Goal: Transaction & Acquisition: Purchase product/service

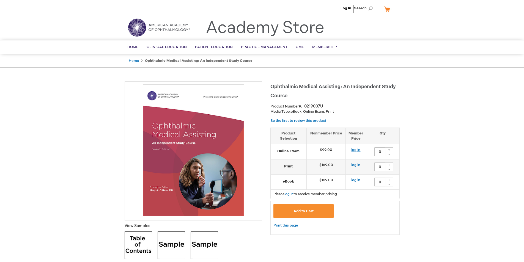
click at [356, 149] on link "log in" at bounding box center [355, 150] width 9 height 4
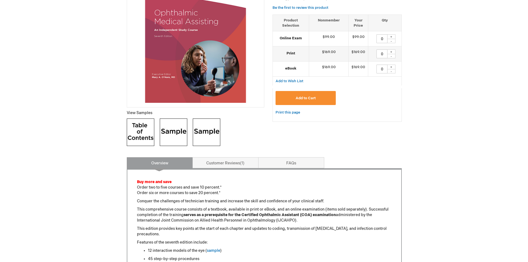
scroll to position [110, 0]
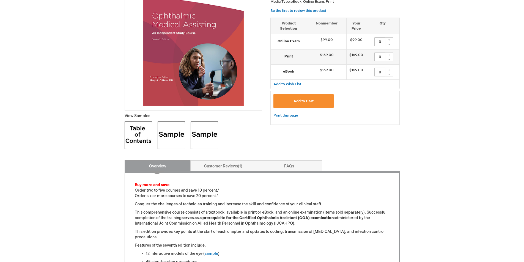
click at [389, 39] on div "+" at bounding box center [389, 39] width 8 height 5
type input "1"
click at [307, 102] on span "Add to Cart" at bounding box center [304, 101] width 20 height 4
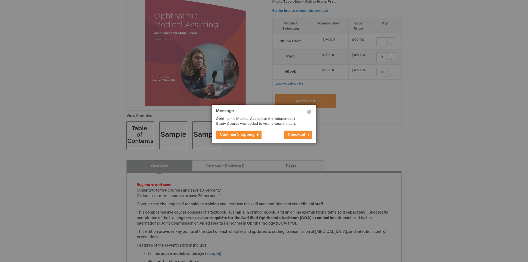
click at [289, 139] on footer "Continue Shopping Checkout" at bounding box center [264, 135] width 105 height 17
click at [289, 134] on span "Checkout" at bounding box center [296, 134] width 17 height 5
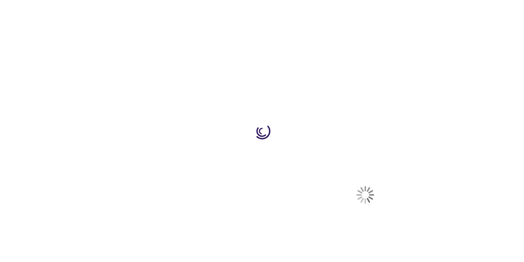
select select "US"
select select "18"
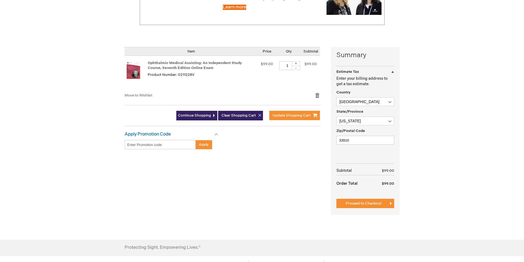
scroll to position [110, 0]
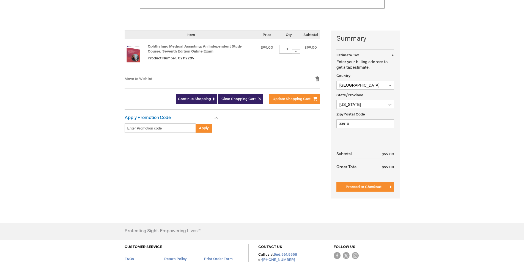
click at [217, 118] on div "Apply Promotion Code" at bounding box center [172, 119] width 94 height 8
click at [204, 127] on span "Apply" at bounding box center [204, 128] width 10 height 4
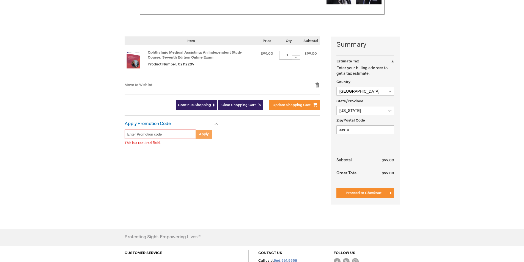
scroll to position [103, 0]
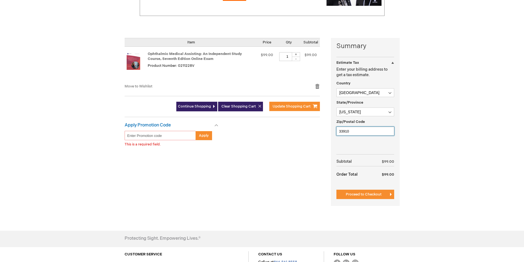
click at [350, 131] on input "33910" at bounding box center [366, 131] width 58 height 9
type input "33903"
click at [371, 194] on span "Proceed to Checkout" at bounding box center [364, 194] width 36 height 4
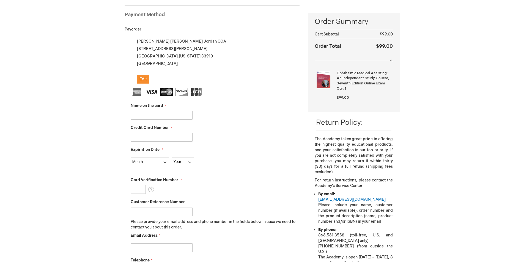
click at [133, 115] on input "Name on the card" at bounding box center [162, 115] width 62 height 9
type input "Margaret E. Jordan"
click at [153, 137] on input "Credit Card Number" at bounding box center [162, 137] width 62 height 9
type input "4270880072512858"
click at [164, 162] on select "Month 01 - January 02 - February 03 - March 04 - April 05 - May 06 - June 07 - …" at bounding box center [150, 162] width 39 height 9
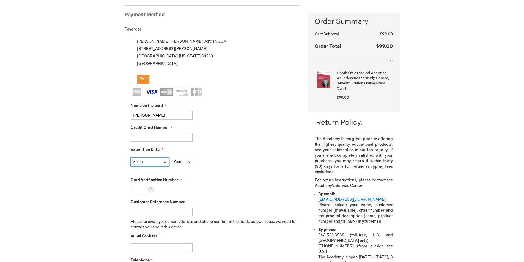
select select "3"
click at [131, 158] on select "Month 01 - January 02 - February 03 - March 04 - April 05 - May 06 - June 07 - …" at bounding box center [150, 162] width 39 height 9
click at [189, 163] on select "Year 2025 2026 2027 2028 2029 2030 2031 2032 2033 2034 2035" at bounding box center [183, 162] width 22 height 9
select select "2029"
click at [172, 158] on select "Year 2025 2026 2027 2028 2029 2030 2031 2032 2033 2034 2035" at bounding box center [183, 162] width 22 height 9
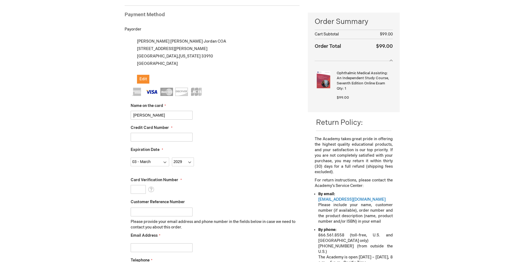
click at [141, 189] on input "Card Verification Number" at bounding box center [138, 189] width 15 height 9
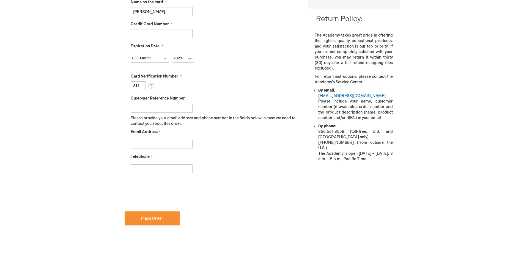
scroll to position [193, 0]
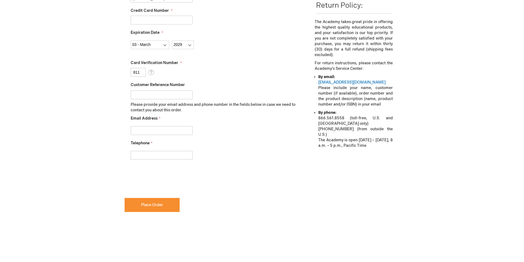
type input "811"
click at [132, 129] on input "Email Address" at bounding box center [162, 130] width 62 height 9
type input "libbyjordan1956@yahoo.com"
click at [144, 155] on input "Telephone" at bounding box center [162, 155] width 62 height 9
type input "[PHONE_NUMBER]"
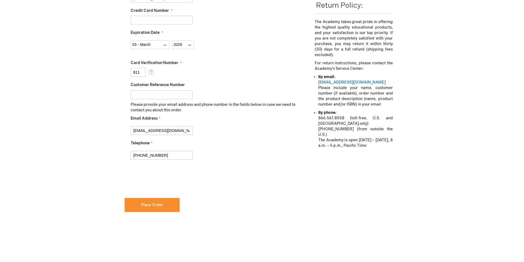
checkbox input "true"
click at [148, 203] on span "Place Order" at bounding box center [152, 205] width 22 height 5
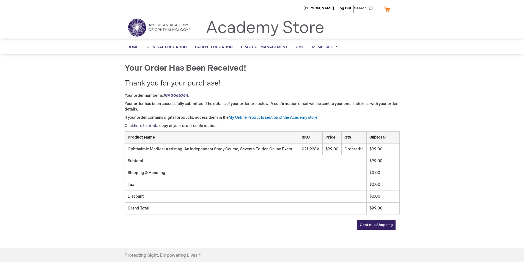
click at [149, 125] on link "here to print" at bounding box center [145, 126] width 22 height 5
click at [217, 149] on td "Ophthalmic Medical Assisting: An Independent Study Course, Seventh Edition Onli…" at bounding box center [212, 150] width 174 height 12
click at [251, 118] on link "My Online Products section of the Academy store." at bounding box center [274, 117] width 90 height 5
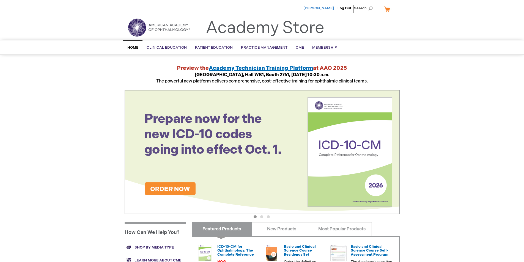
click at [326, 9] on span "[PERSON_NAME]" at bounding box center [319, 8] width 31 height 4
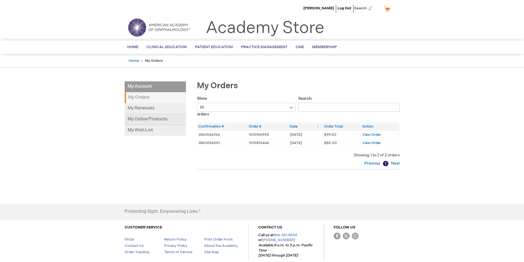
click at [145, 117] on link "My Online Products" at bounding box center [155, 119] width 61 height 11
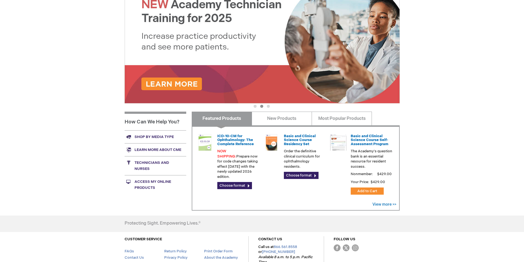
scroll to position [96, 0]
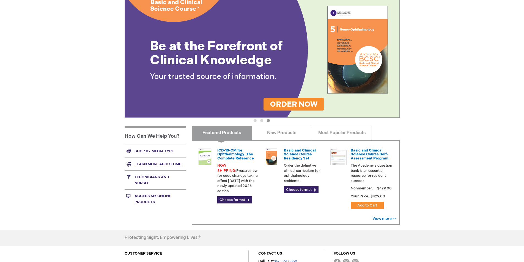
click at [144, 198] on link "Access My Online Products" at bounding box center [156, 199] width 62 height 19
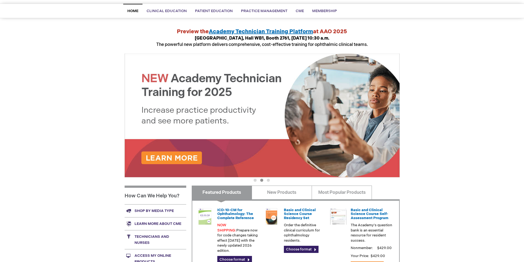
scroll to position [14, 0]
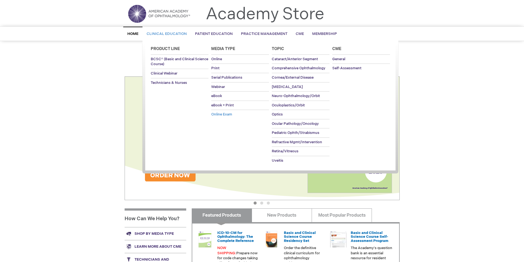
click at [225, 113] on span "Online Exam" at bounding box center [221, 114] width 21 height 4
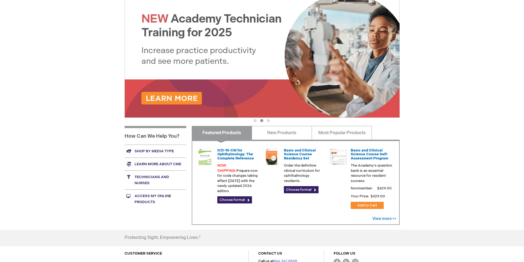
scroll to position [110, 0]
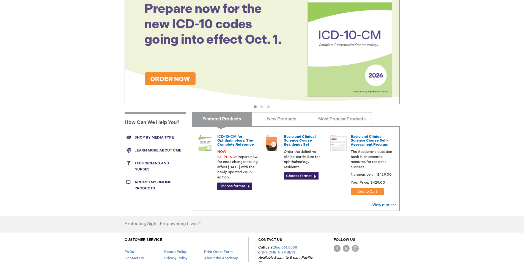
click at [140, 184] on link "Access My Online Products" at bounding box center [156, 185] width 62 height 19
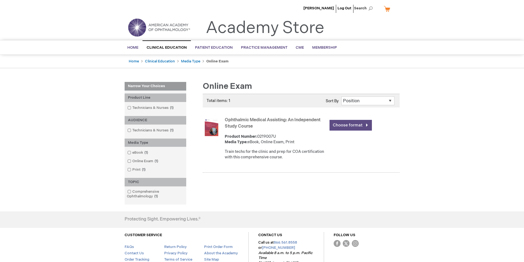
click at [347, 125] on link "Choose format" at bounding box center [351, 125] width 42 height 11
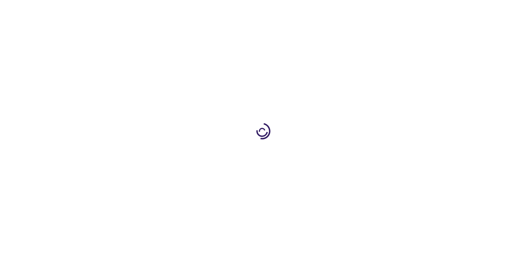
type input "0"
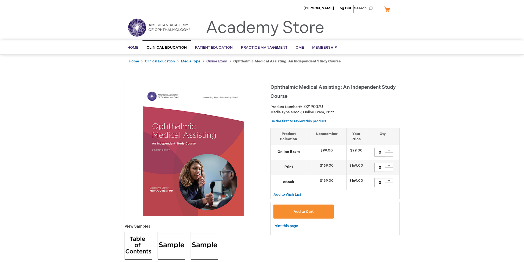
click at [217, 62] on link "Online Exam" at bounding box center [216, 61] width 21 height 4
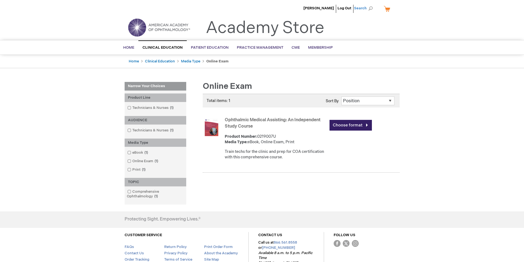
click at [359, 9] on span "Search" at bounding box center [364, 8] width 21 height 11
type input "Clinical education line topic"
click at [348, 43] on link "Clinical education line topic" at bounding box center [336, 42] width 46 height 5
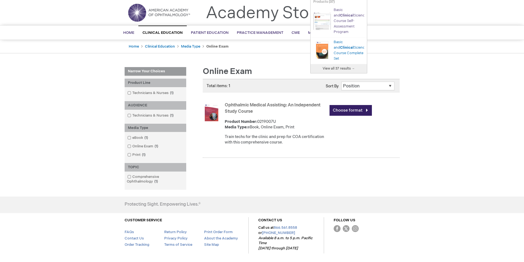
scroll to position [28, 0]
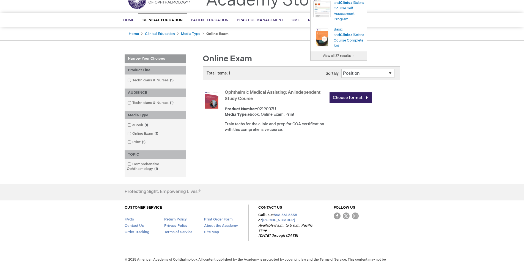
click at [383, 54] on main "Narrow Your Choices Narrow Your Choices Product Line Technicians & Nurses 1 ite…" at bounding box center [262, 113] width 283 height 128
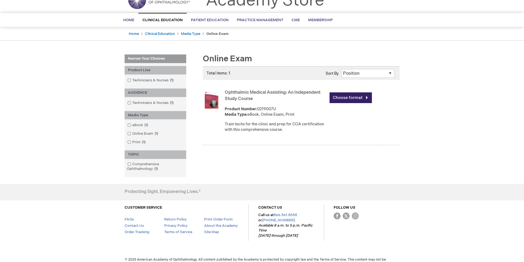
click at [391, 73] on select "Position Product Name : A to Z Product Name : Z to A Price : Low to High Price …" at bounding box center [368, 73] width 53 height 9
click at [405, 111] on div "Margaret Jordan Log Out Search My Cart CLOSE RECENTLY ADDED ITEM(S) Close There…" at bounding box center [262, 121] width 524 height 299
click at [351, 96] on link "Choose format" at bounding box center [351, 97] width 42 height 11
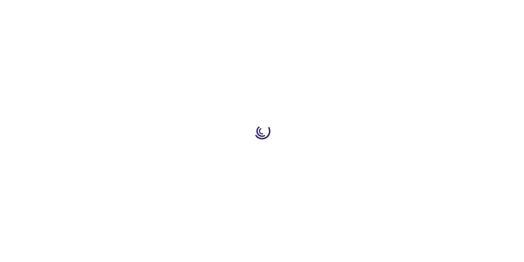
type input "0"
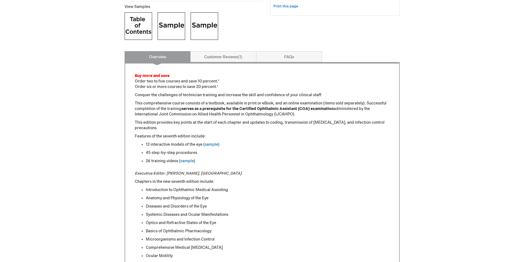
scroll to position [220, 0]
click at [227, 56] on link "Customer Reviews 1" at bounding box center [223, 56] width 66 height 11
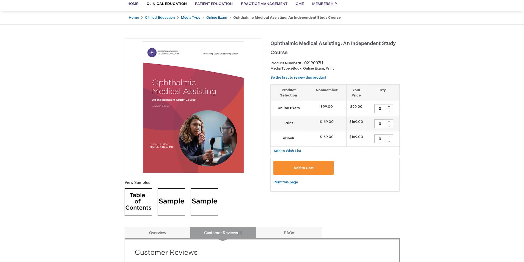
scroll to position [0, 0]
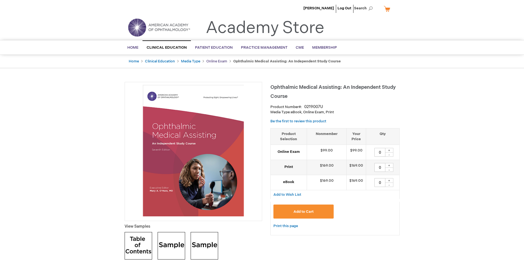
click at [215, 61] on link "Online Exam" at bounding box center [216, 61] width 21 height 4
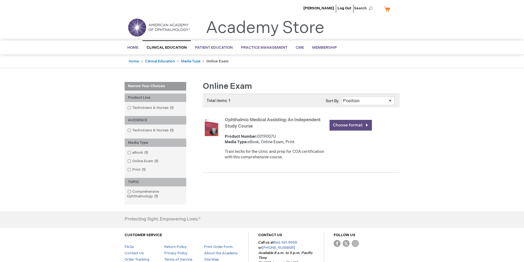
click at [353, 122] on link "Choose format" at bounding box center [351, 125] width 42 height 11
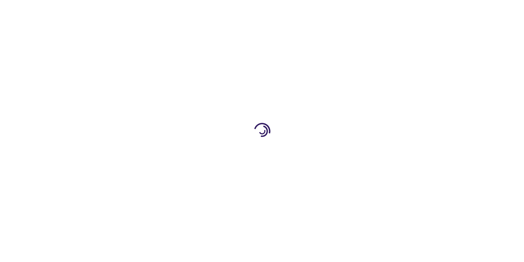
type input "0"
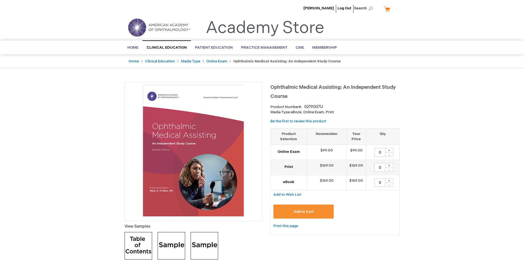
click at [269, 61] on strong "Ophthalmic Medical Assisting: An Independent Study Course" at bounding box center [287, 61] width 108 height 4
click at [134, 60] on link "Home" at bounding box center [134, 61] width 10 height 4
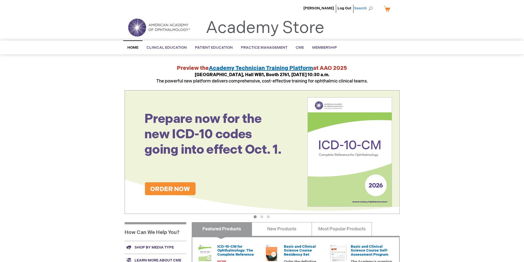
click at [371, 8] on span "Search" at bounding box center [364, 8] width 21 height 11
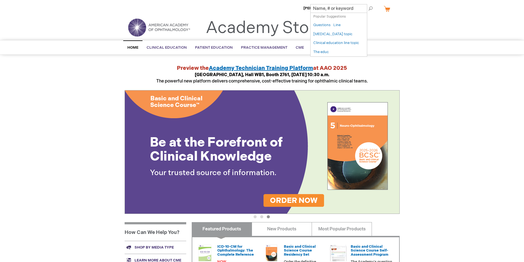
click at [382, 24] on div "Toggle Nav Academy Store" at bounding box center [262, 29] width 283 height 21
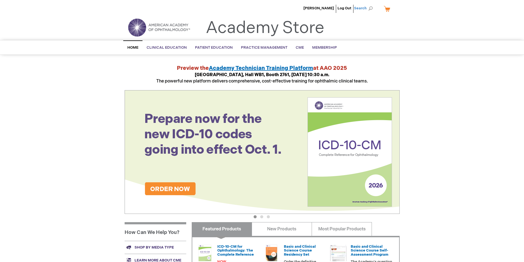
click at [362, 7] on span "Search" at bounding box center [364, 8] width 21 height 11
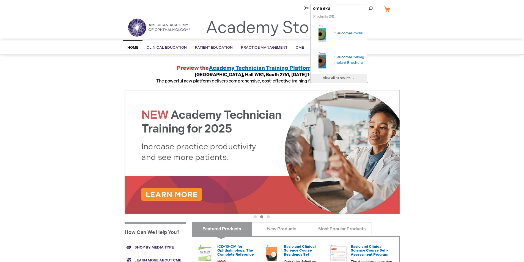
type input "oma exam"
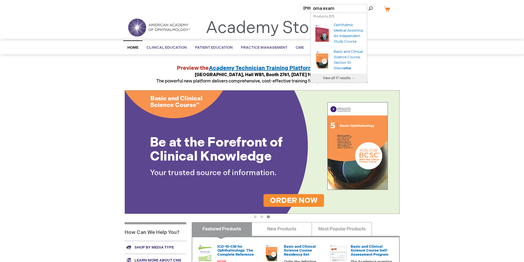
click at [343, 32] on div "Ophthalmic Medical Assisting: An Independent Study Course" at bounding box center [349, 33] width 31 height 22
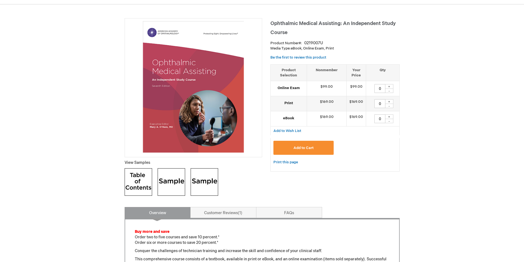
scroll to position [55, 0]
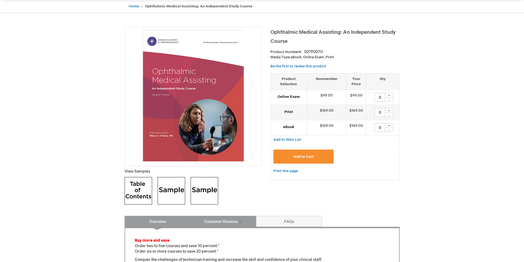
click at [228, 222] on link "Customer Reviews 1" at bounding box center [223, 221] width 66 height 11
